Goal: Task Accomplishment & Management: Complete application form

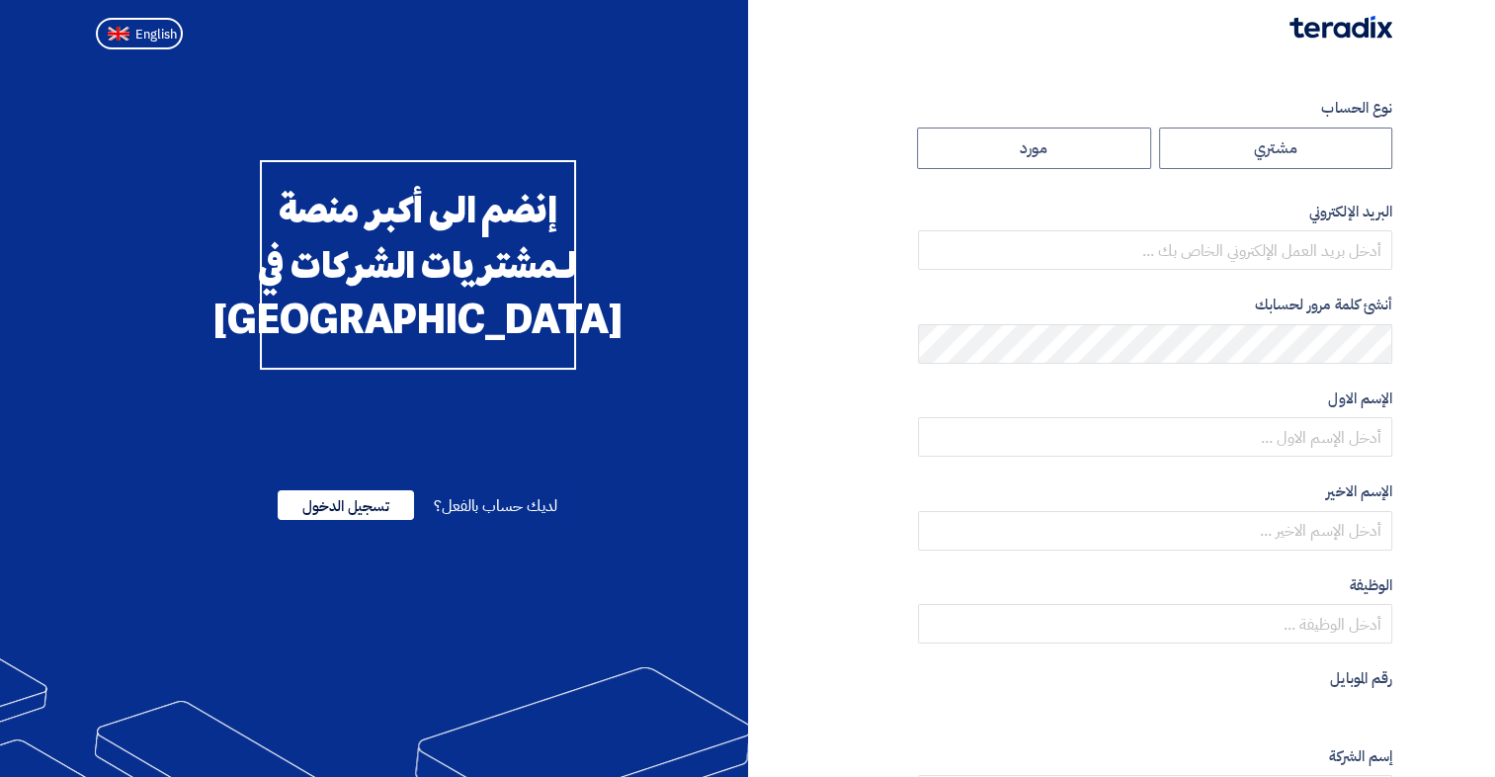
radio input "true"
type input "[PERSON_NAME][EMAIL_ADDRESS][DOMAIN_NAME]"
type input "[PERSON_NAME] مركز الخدمات [GEOGRAPHIC_DATA]"
type input "[DOMAIN_NAME]"
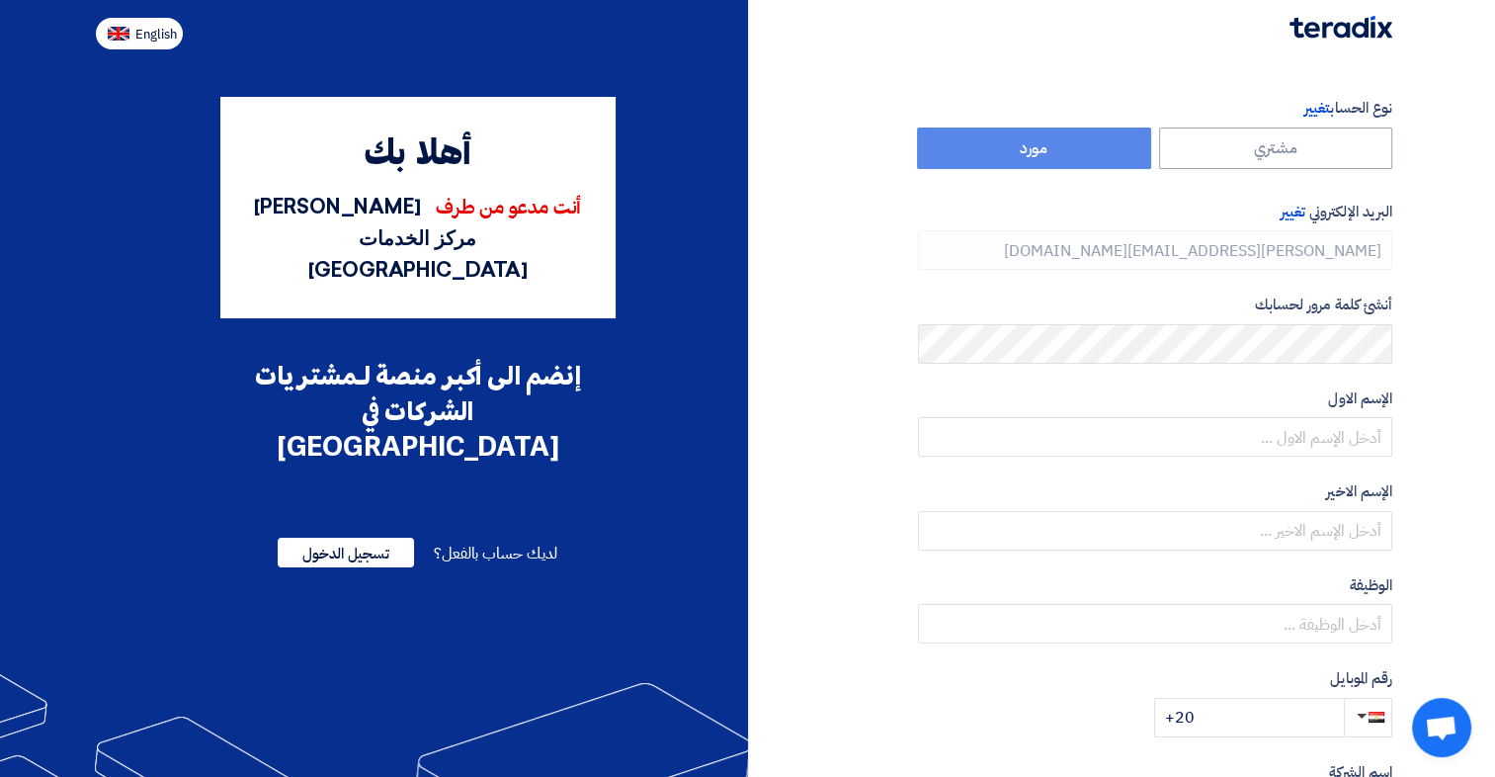
click at [166, 41] on span "English" at bounding box center [155, 35] width 41 height 14
type input "Register"
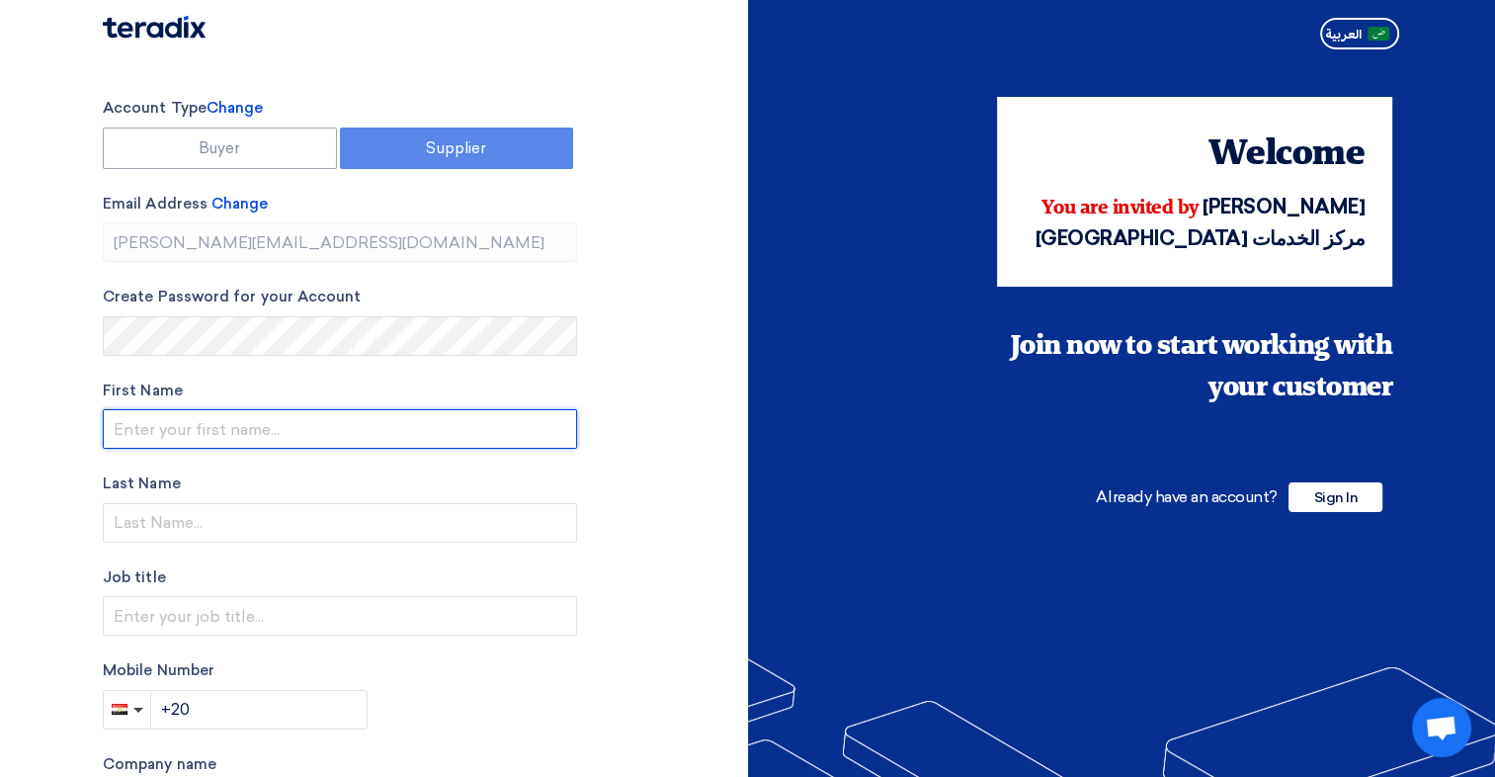
click at [293, 429] on input "text" at bounding box center [340, 429] width 474 height 40
type input "Emad"
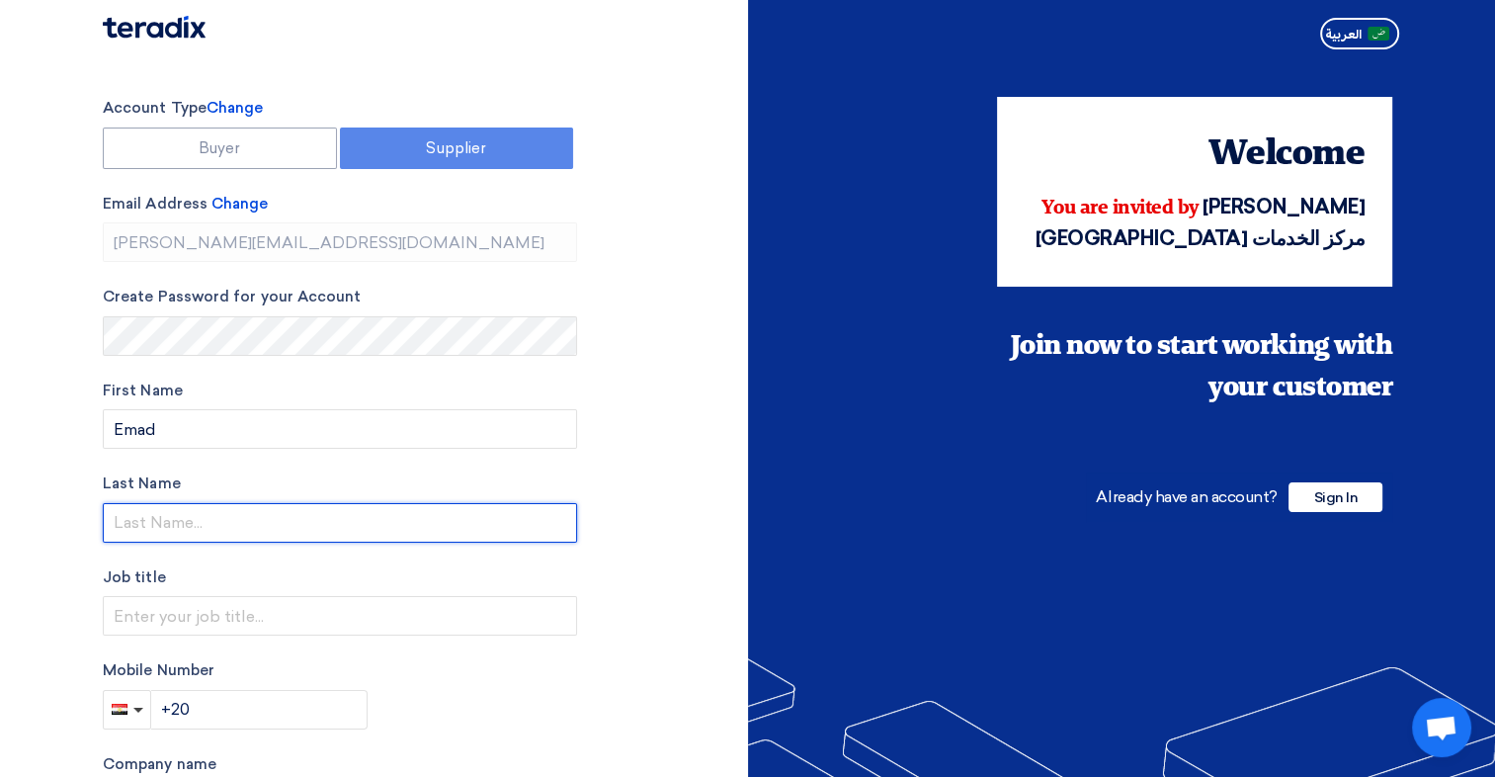
click at [304, 512] on input "text" at bounding box center [340, 523] width 474 height 40
type input "[PERSON_NAME]"
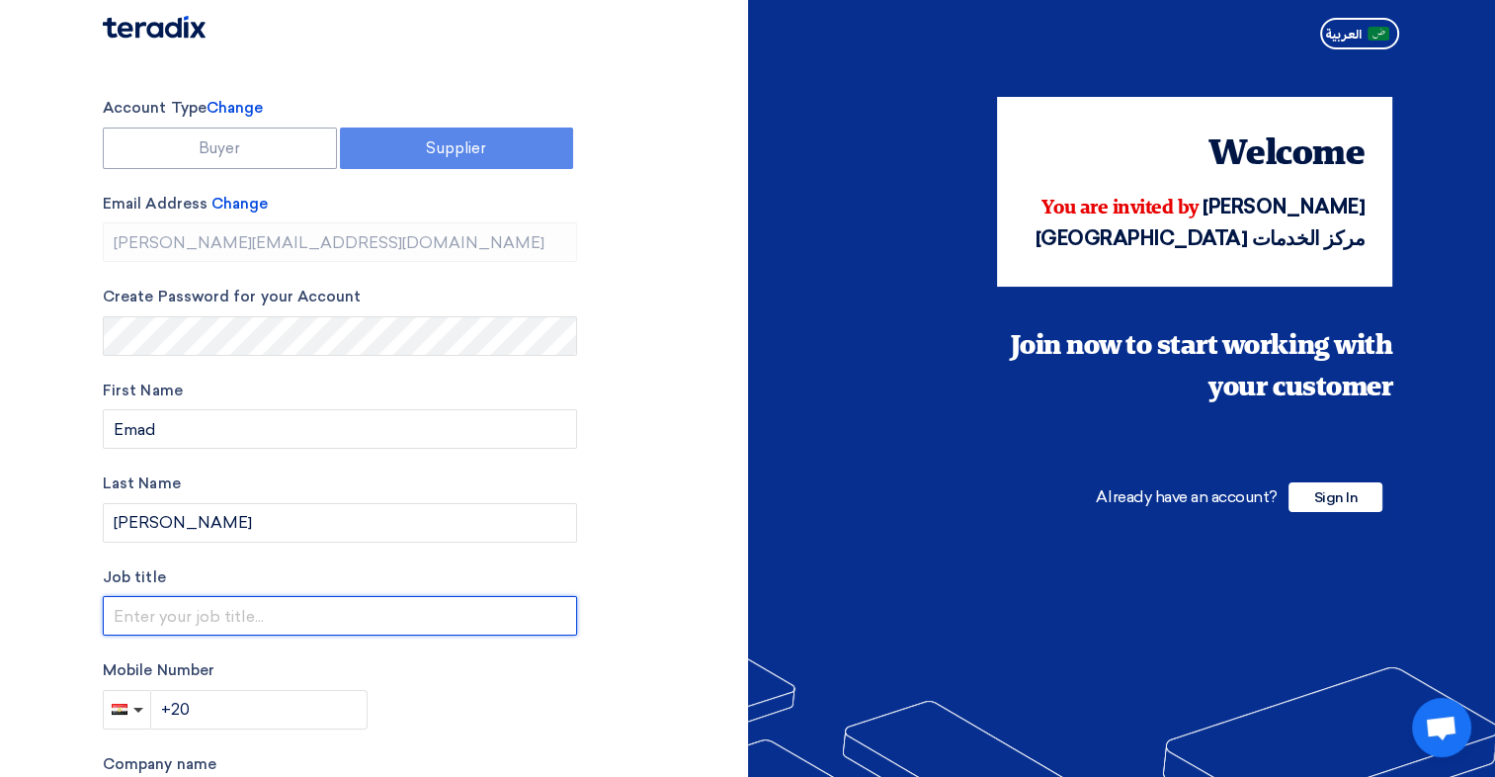
click at [327, 616] on input "text" at bounding box center [340, 616] width 474 height 40
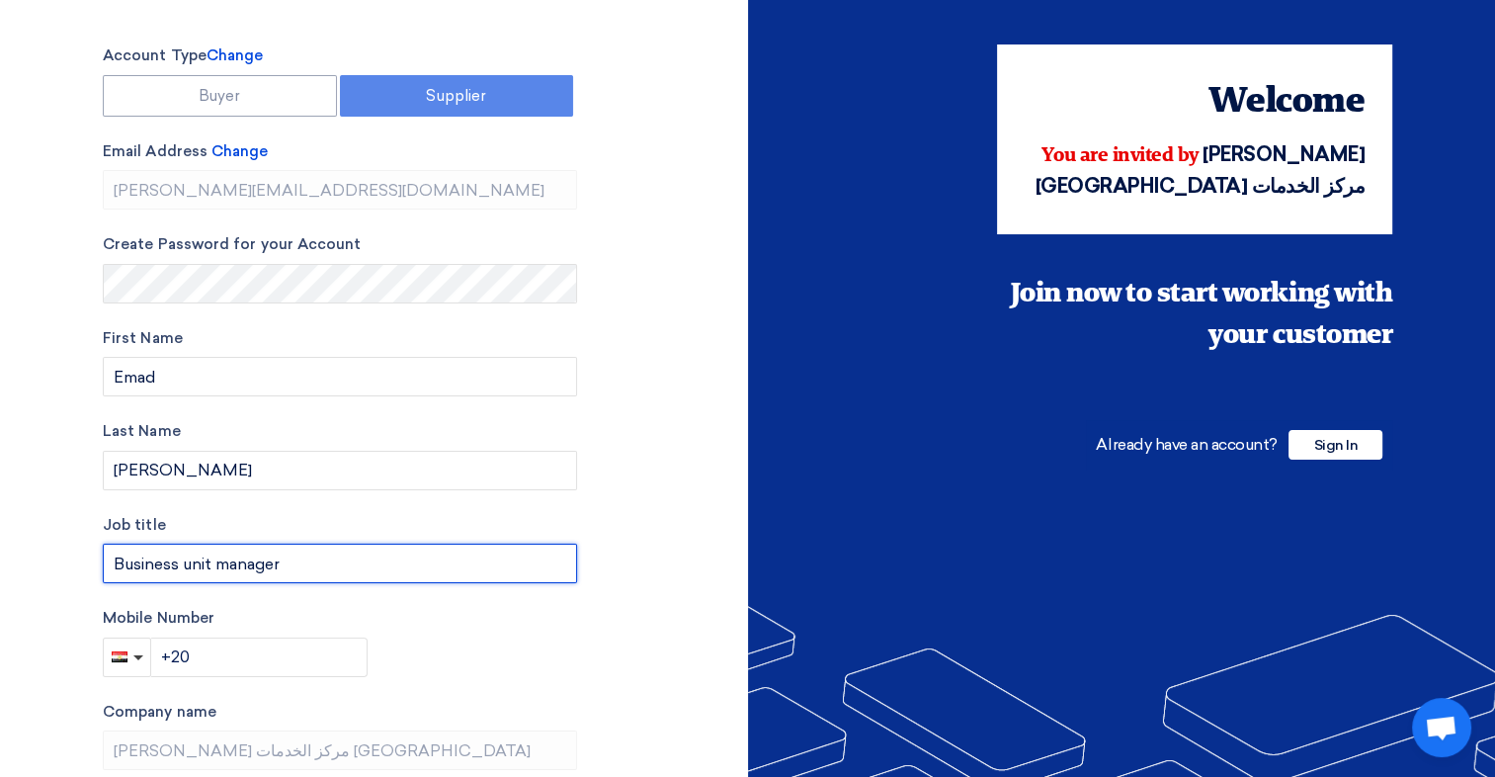
scroll to position [99, 0]
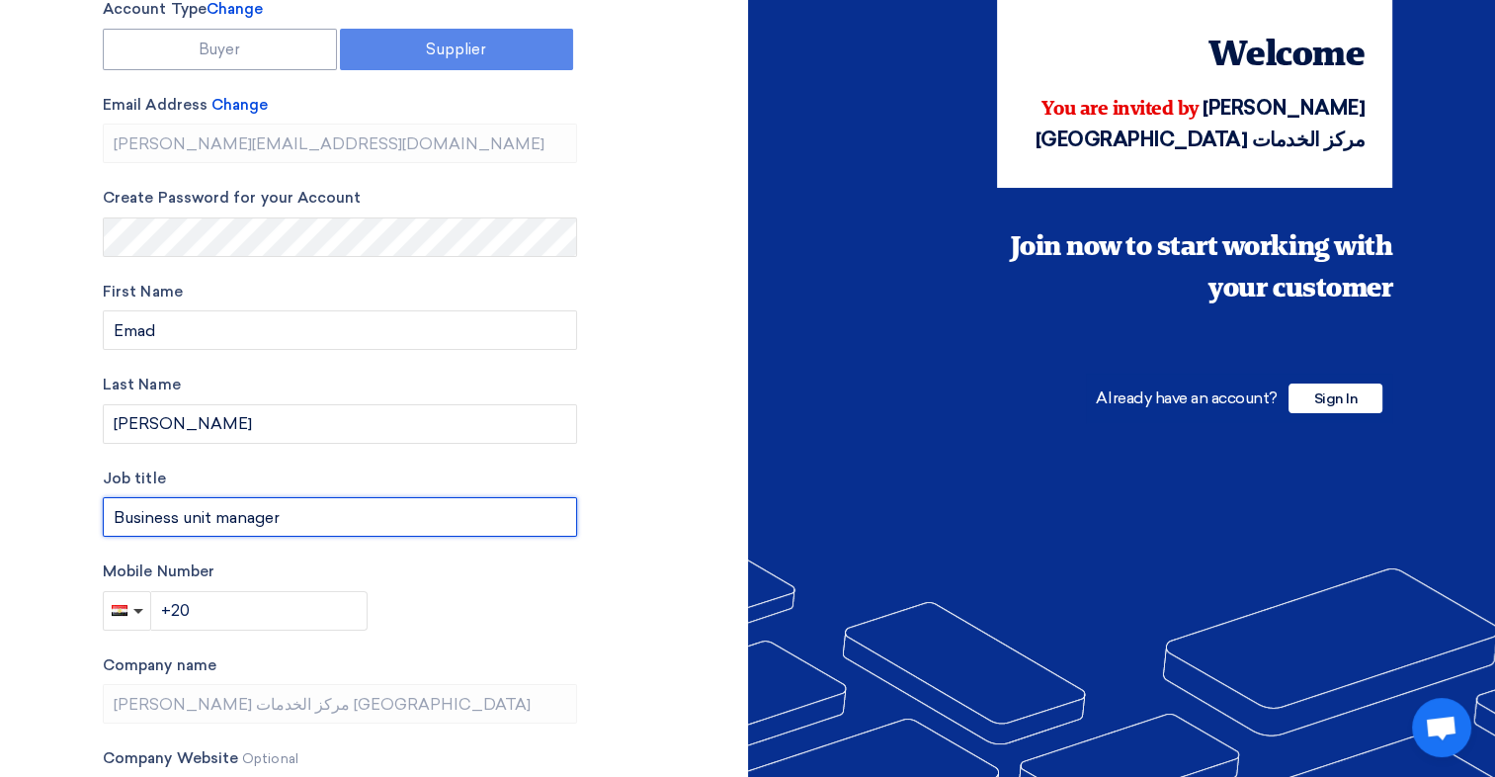
type input "Business unit manager"
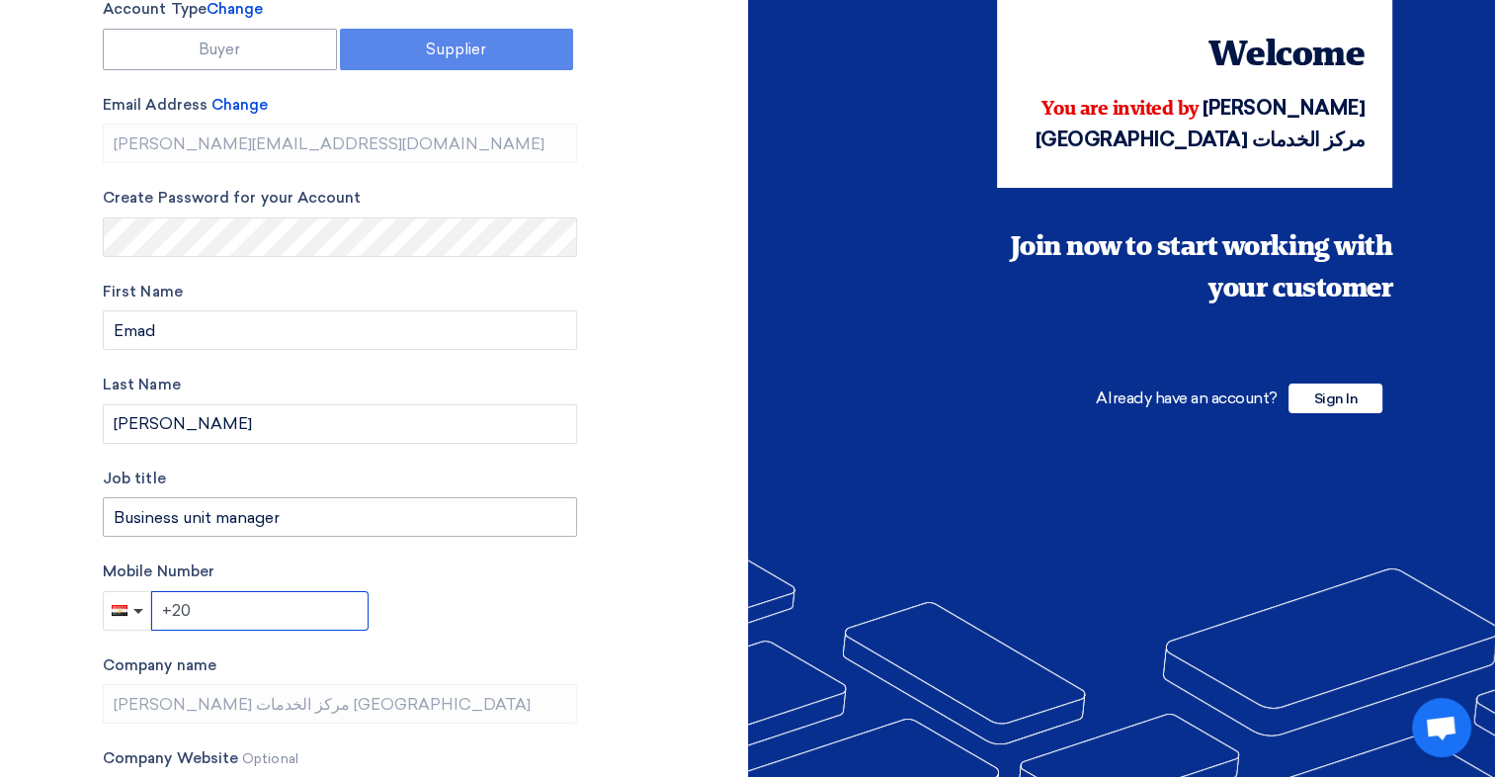
click at [327, 616] on input "+20" at bounding box center [259, 611] width 217 height 40
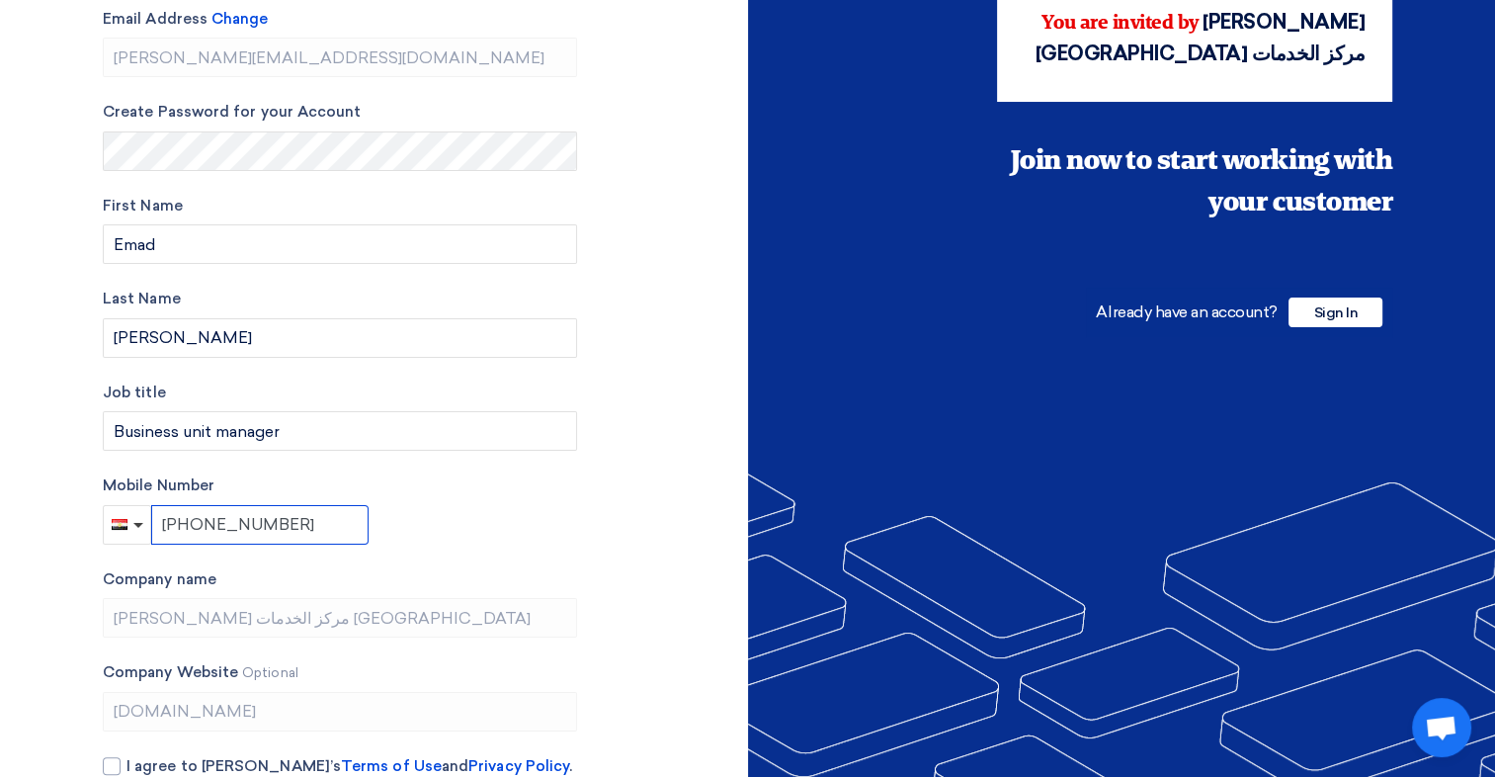
scroll to position [290, 0]
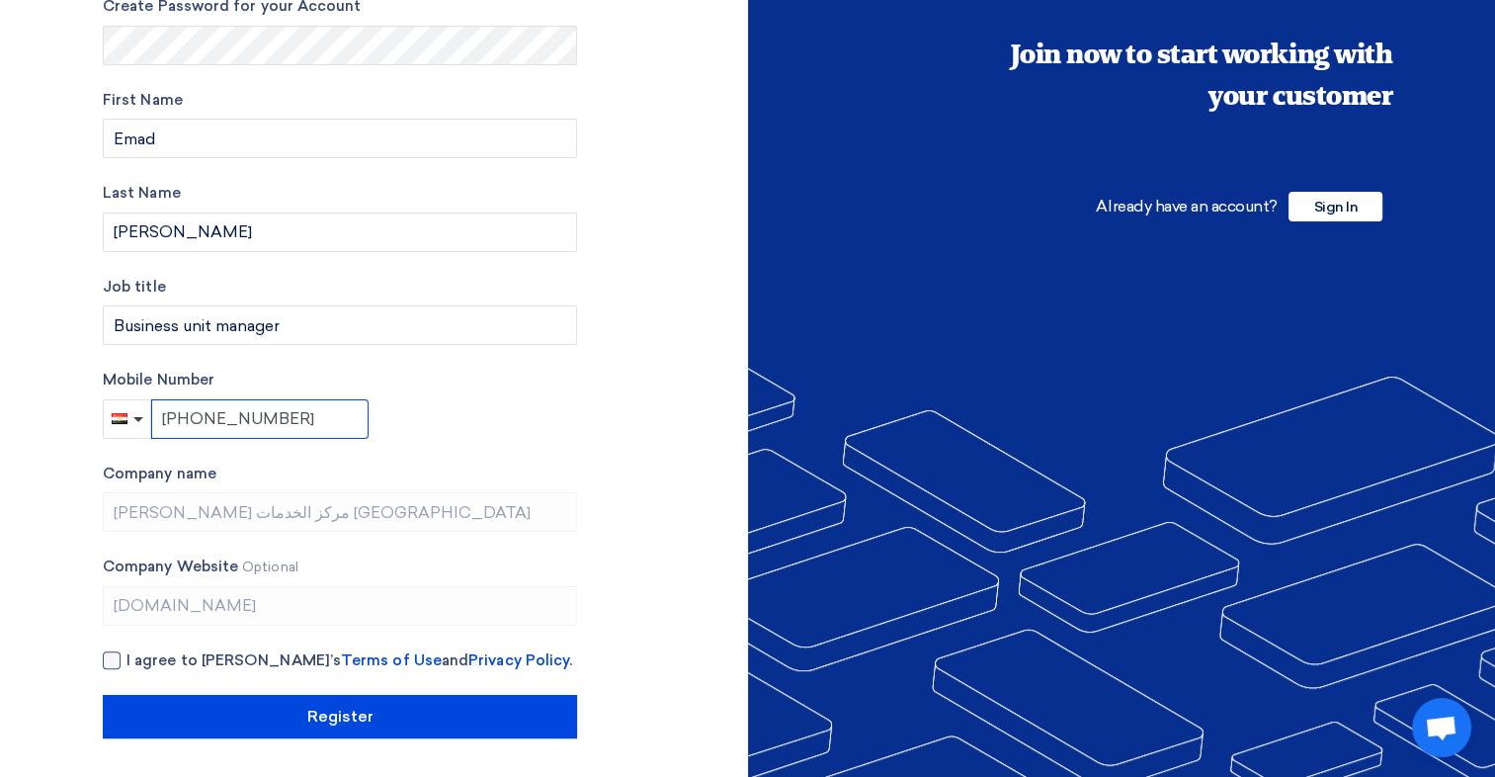
type input "[PHONE_NUMBER]"
click at [117, 662] on div at bounding box center [112, 660] width 18 height 18
click at [126, 662] on input "I agree to [PERSON_NAME]’s Terms of Use and Privacy Policy ." at bounding box center [363, 669] width 474 height 40
checkbox input "true"
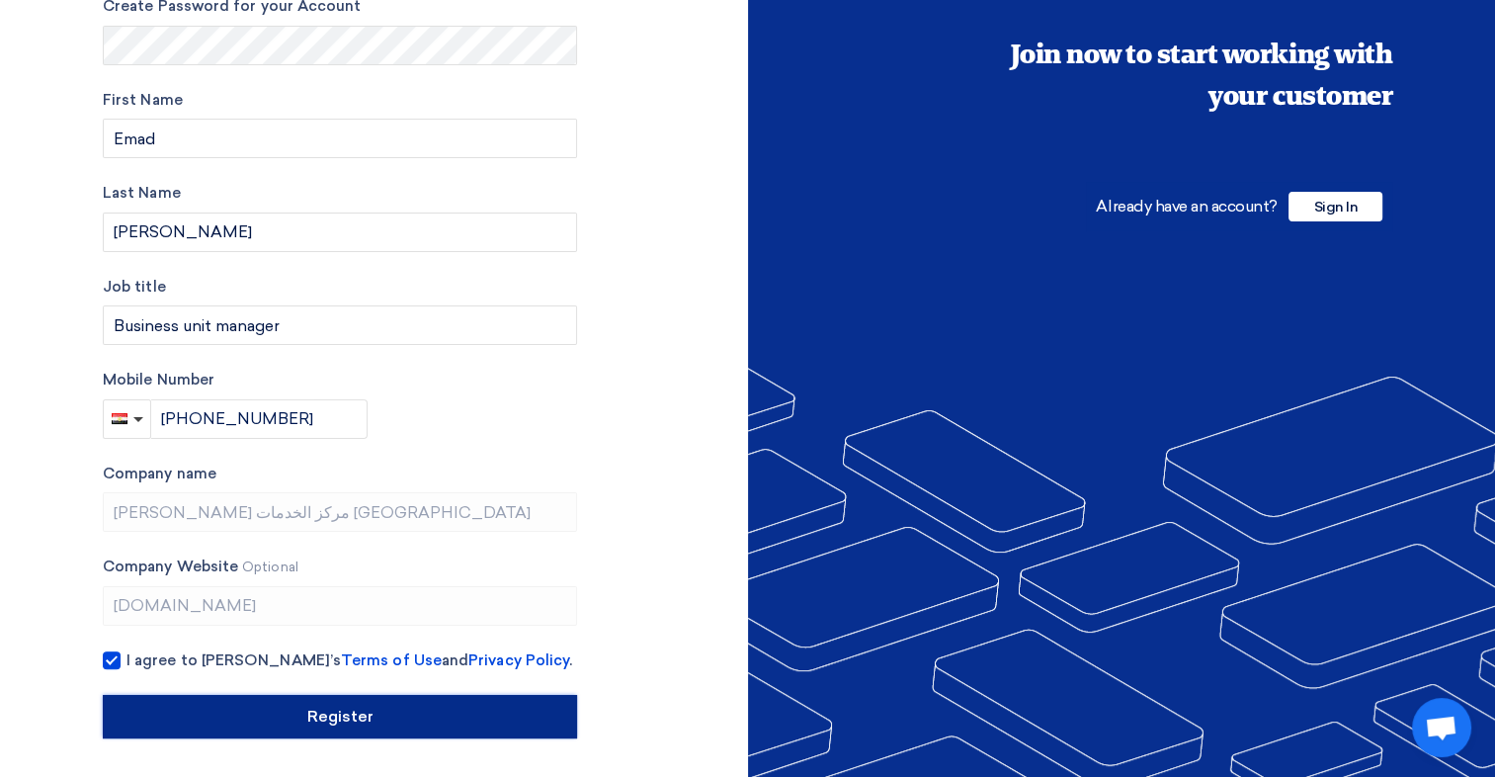
click at [488, 703] on input "Register" at bounding box center [340, 716] width 474 height 43
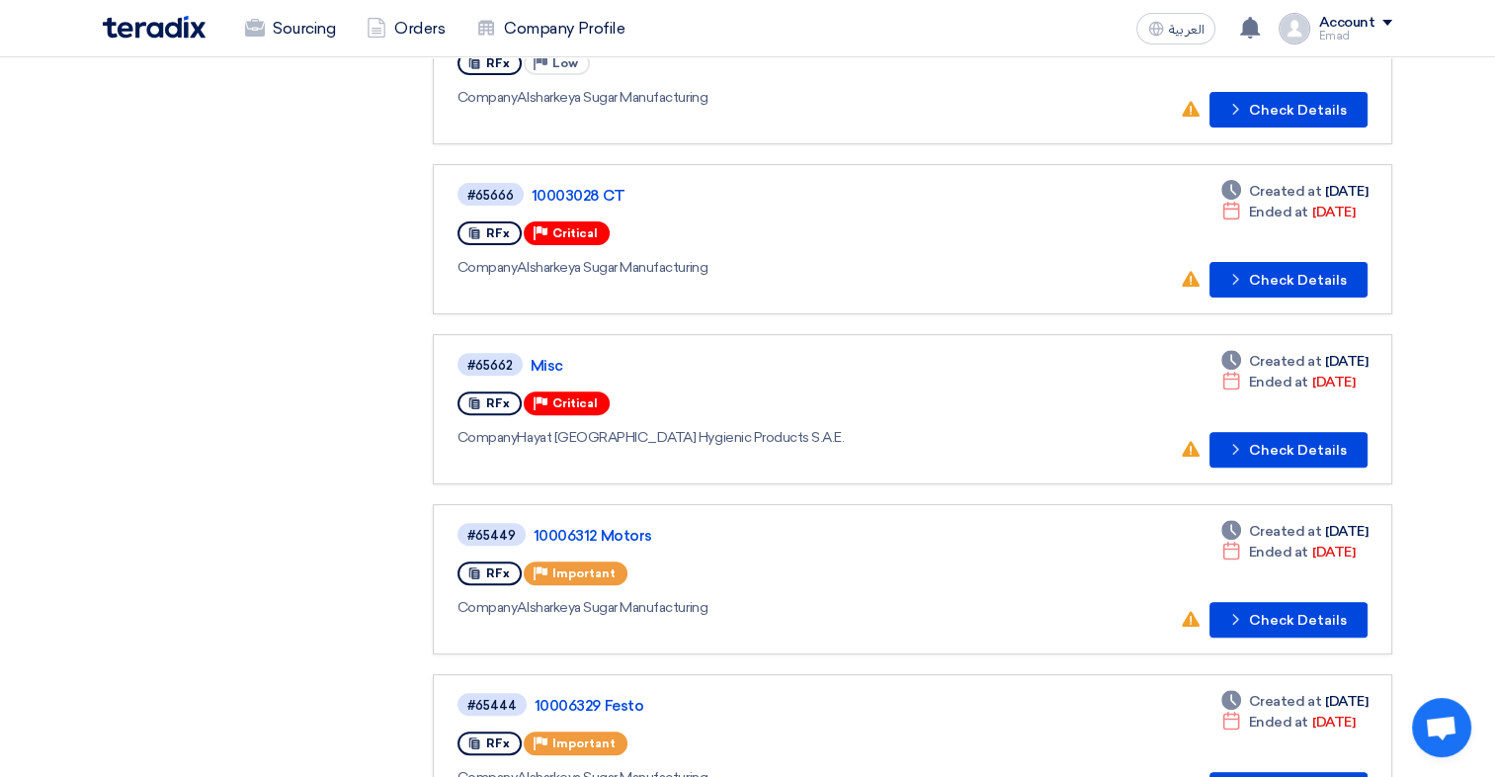
scroll to position [593, 0]
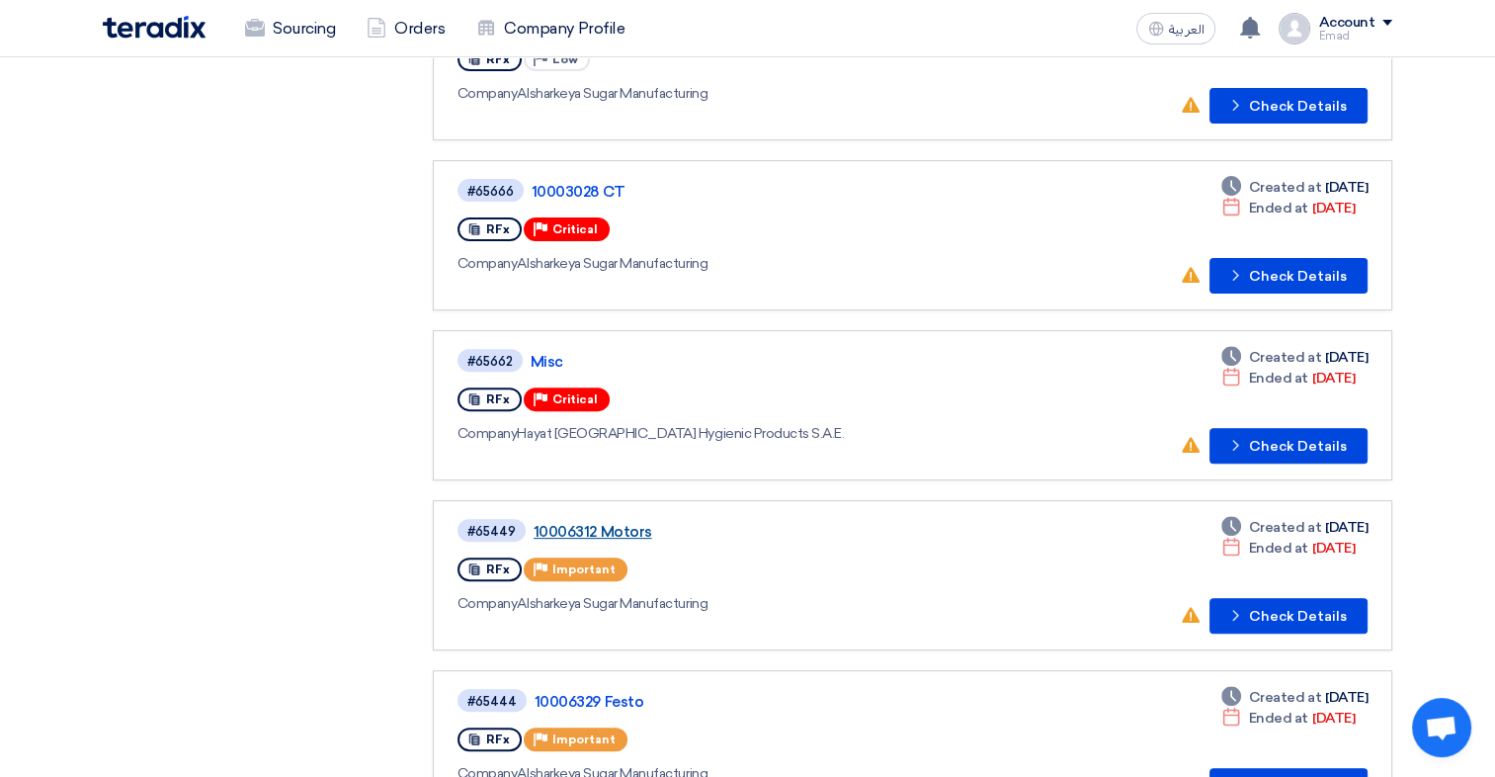
click at [608, 523] on link "10006312 Motors" at bounding box center [780, 532] width 494 height 18
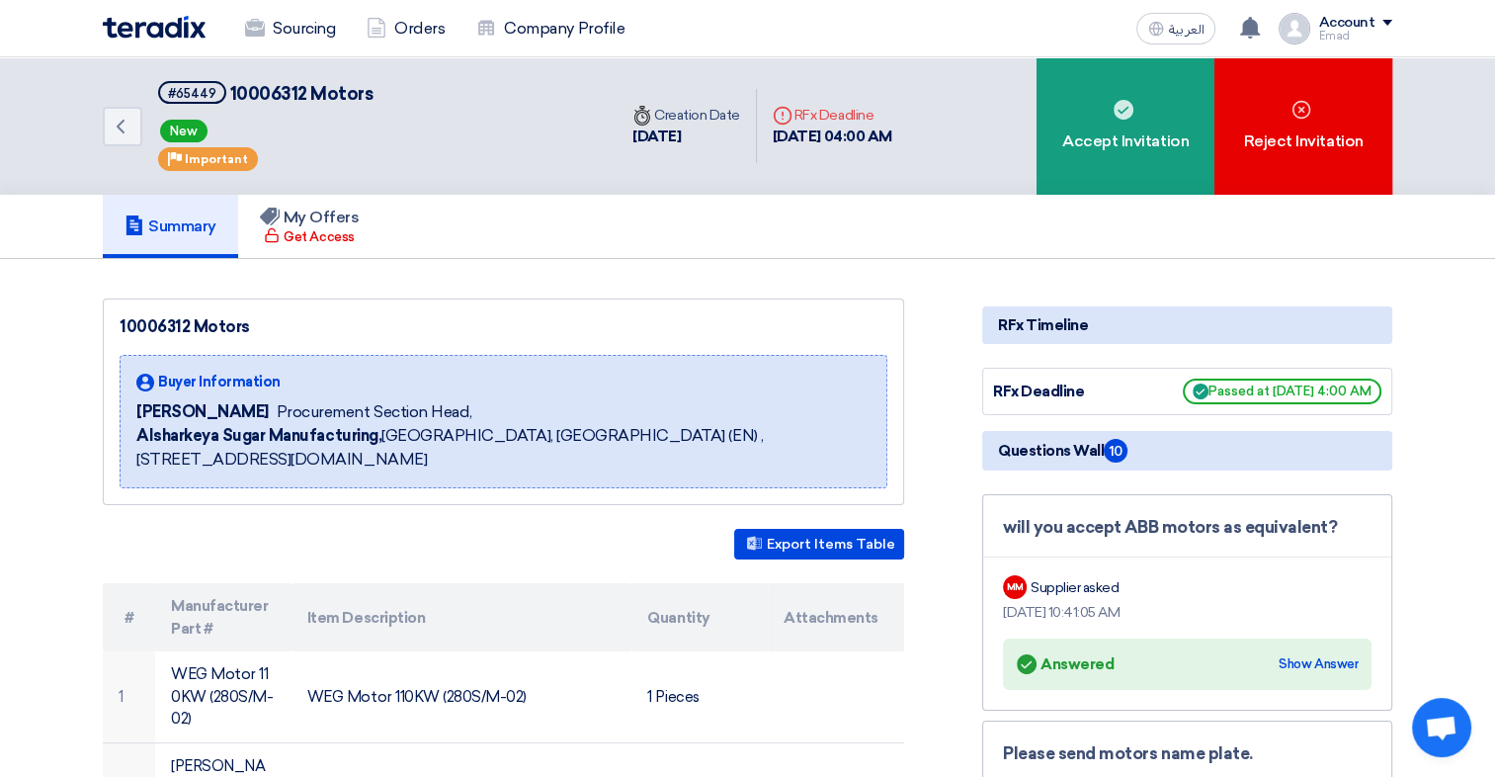
click at [187, 33] on img at bounding box center [154, 27] width 103 height 23
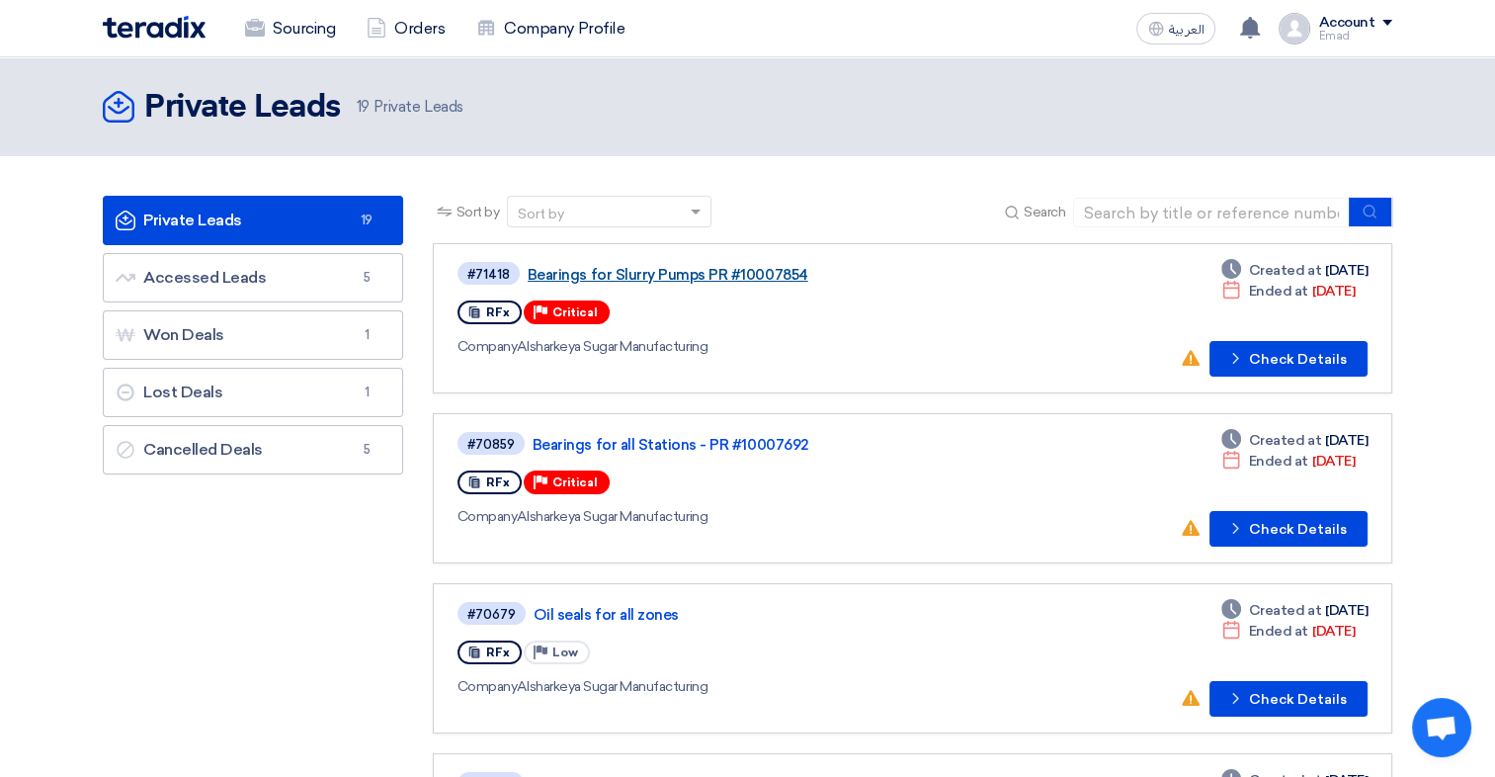
click at [664, 268] on link "Bearings for Slurry Pumps PR #10007854" at bounding box center [775, 275] width 494 height 18
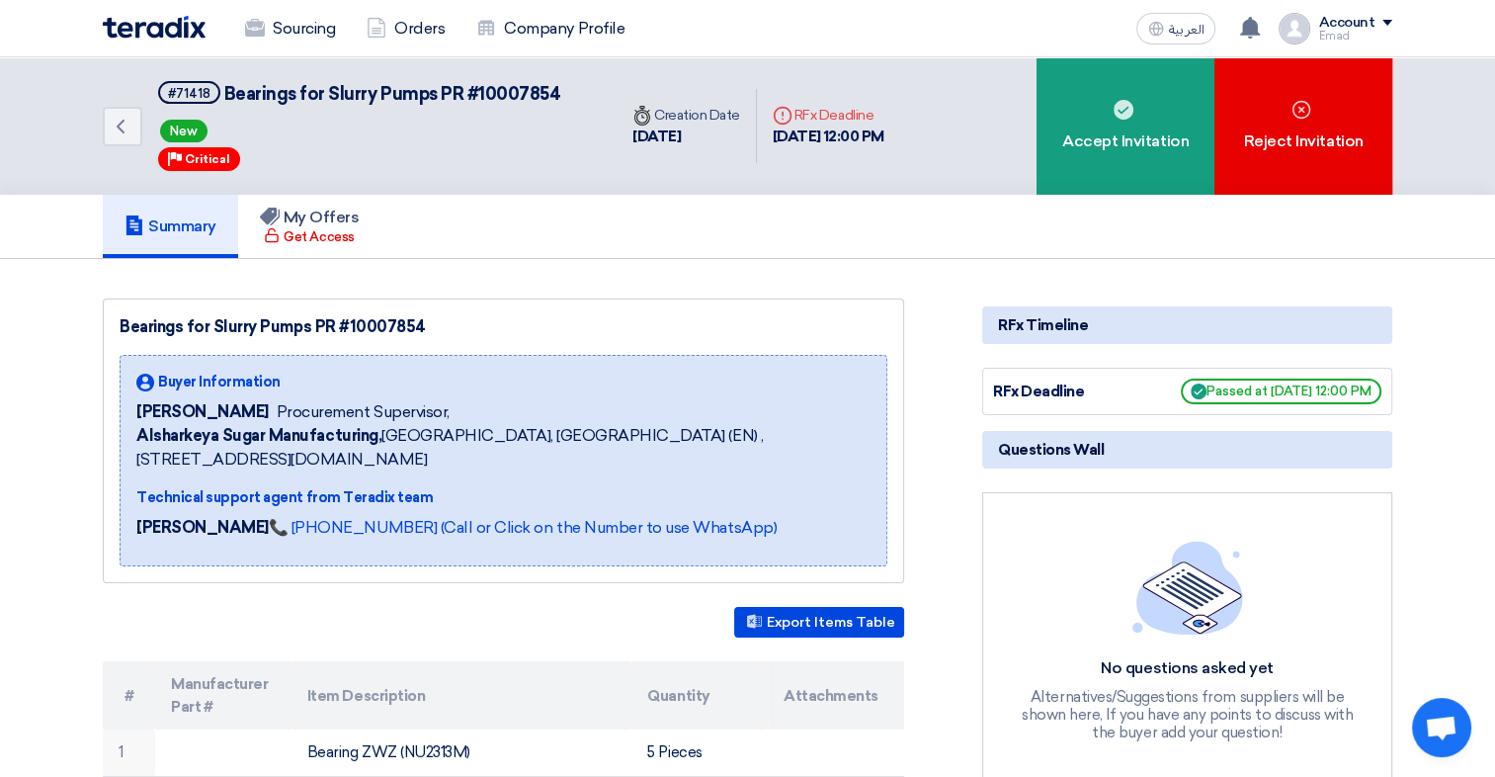
click at [162, 18] on img at bounding box center [154, 27] width 103 height 23
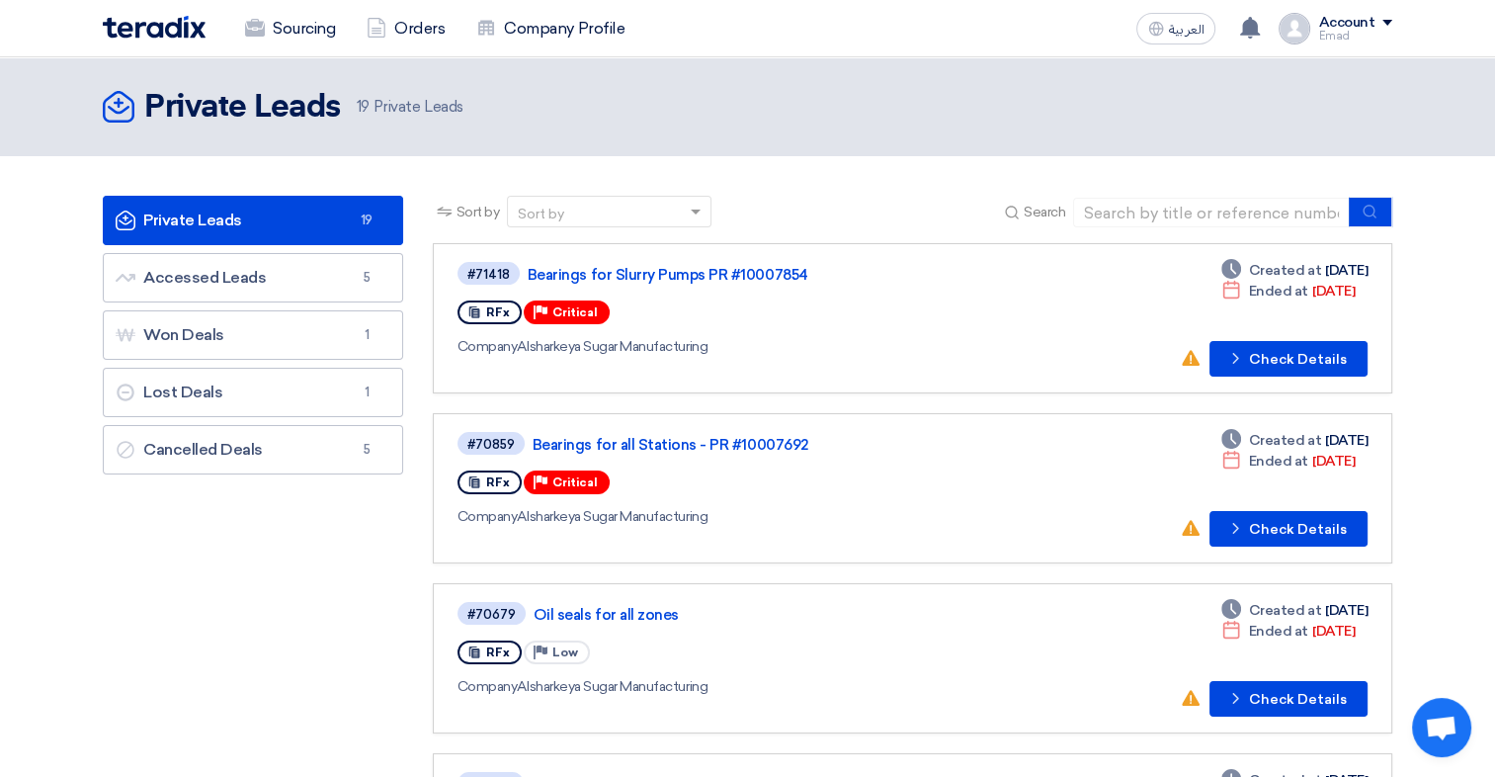
click at [693, 207] on span at bounding box center [698, 212] width 25 height 21
click at [1154, 211] on input at bounding box center [1211, 213] width 277 height 30
type input "misr"
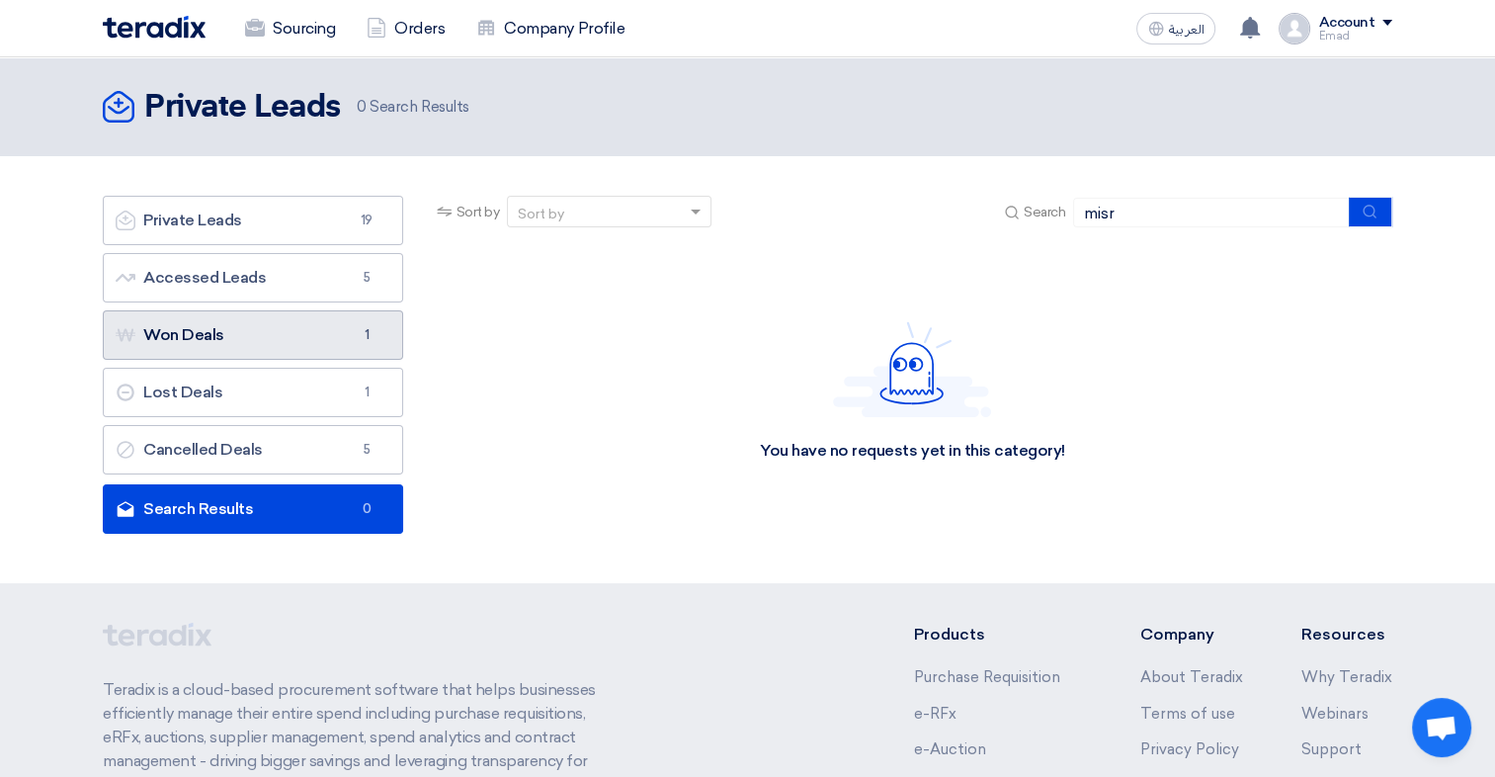
click at [265, 329] on link "Won Deals Won Deals 1" at bounding box center [253, 334] width 300 height 49
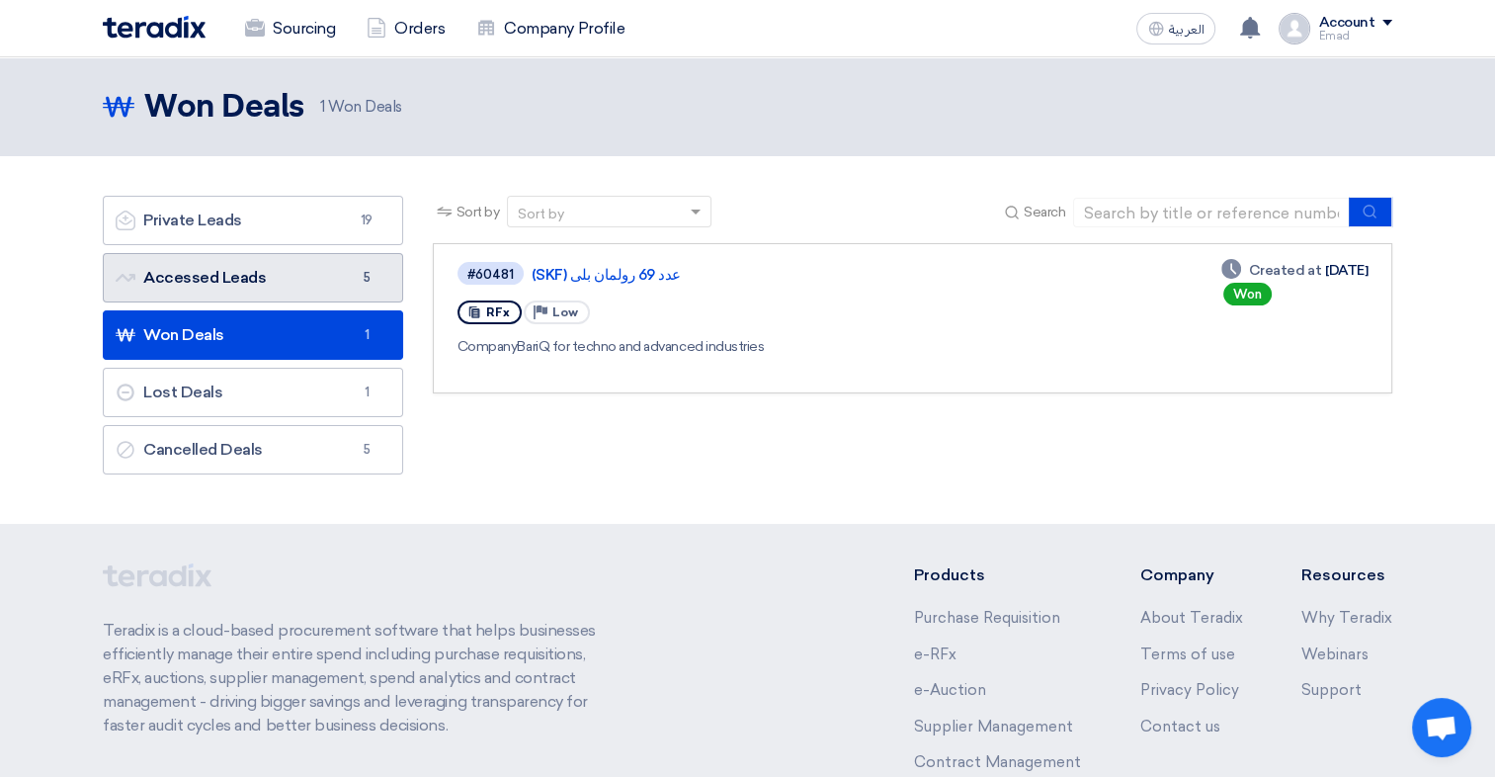
click at [234, 261] on link "Accessed Leads Accessed Leads 5" at bounding box center [253, 277] width 300 height 49
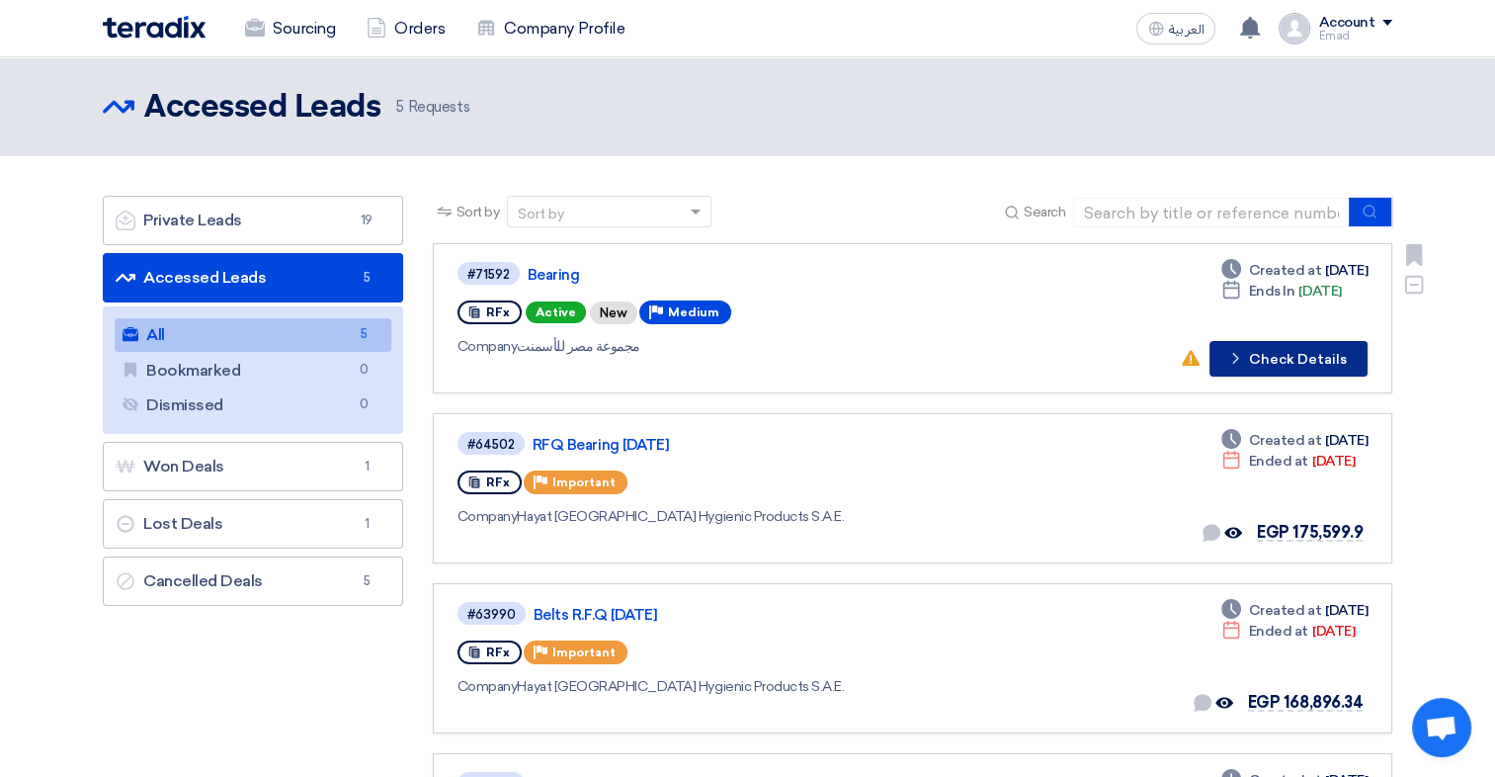
click at [1304, 362] on button "Check details Check Details" at bounding box center [1288, 359] width 158 height 36
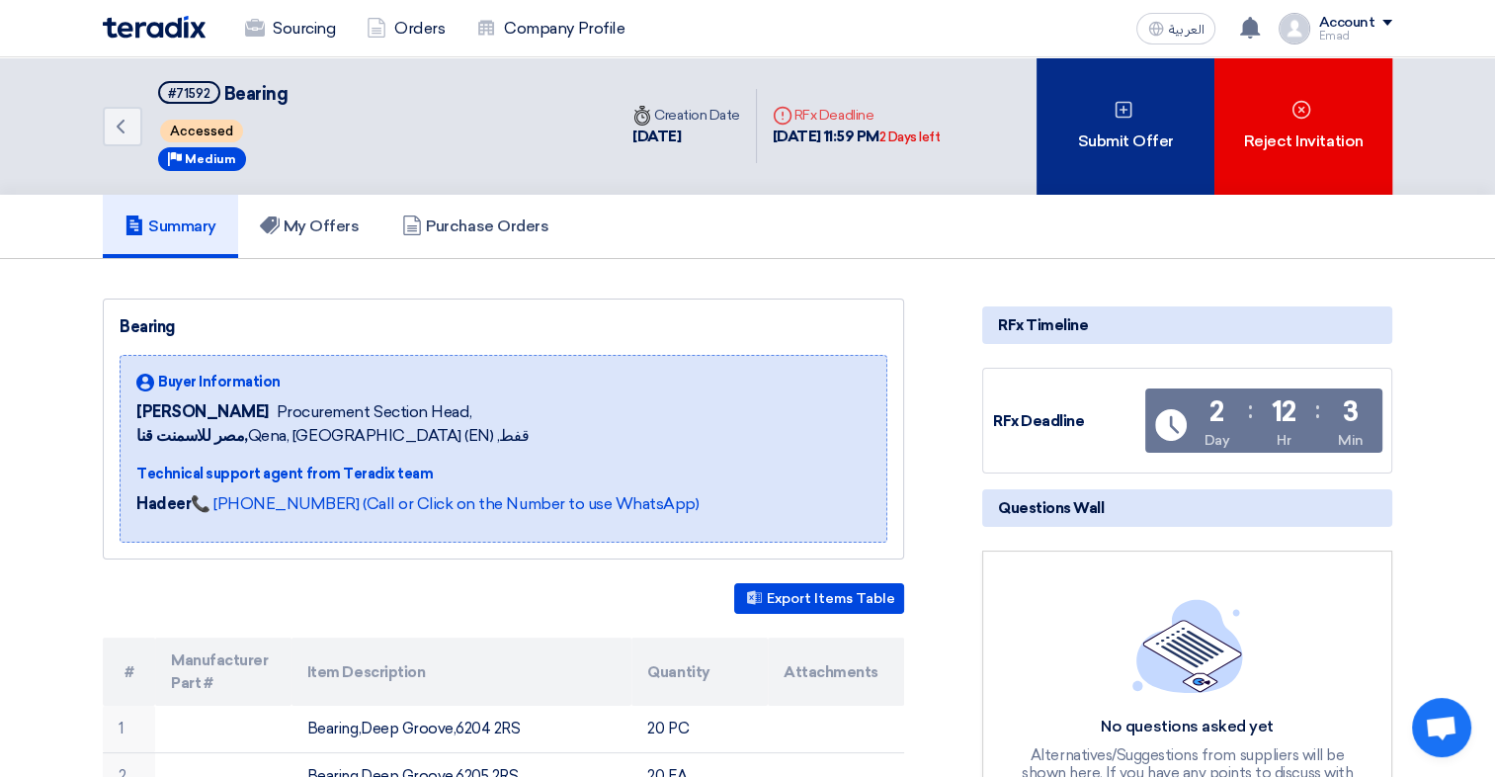
click at [1119, 136] on div "Submit Offer" at bounding box center [1125, 125] width 178 height 137
